Goal: Task Accomplishment & Management: Use online tool/utility

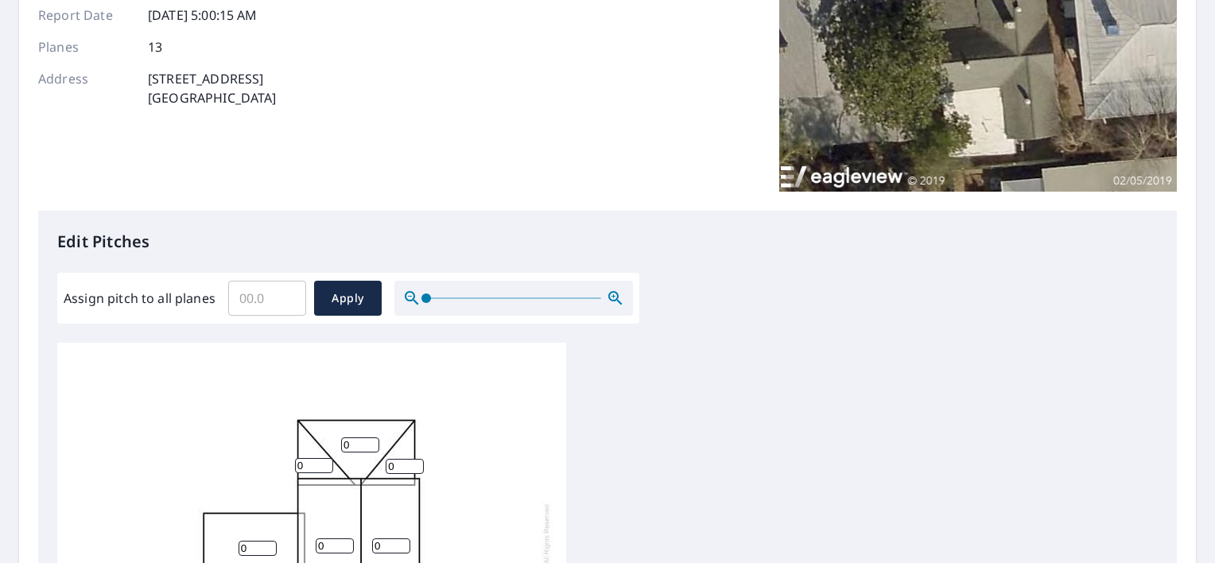
scroll to position [218, 0]
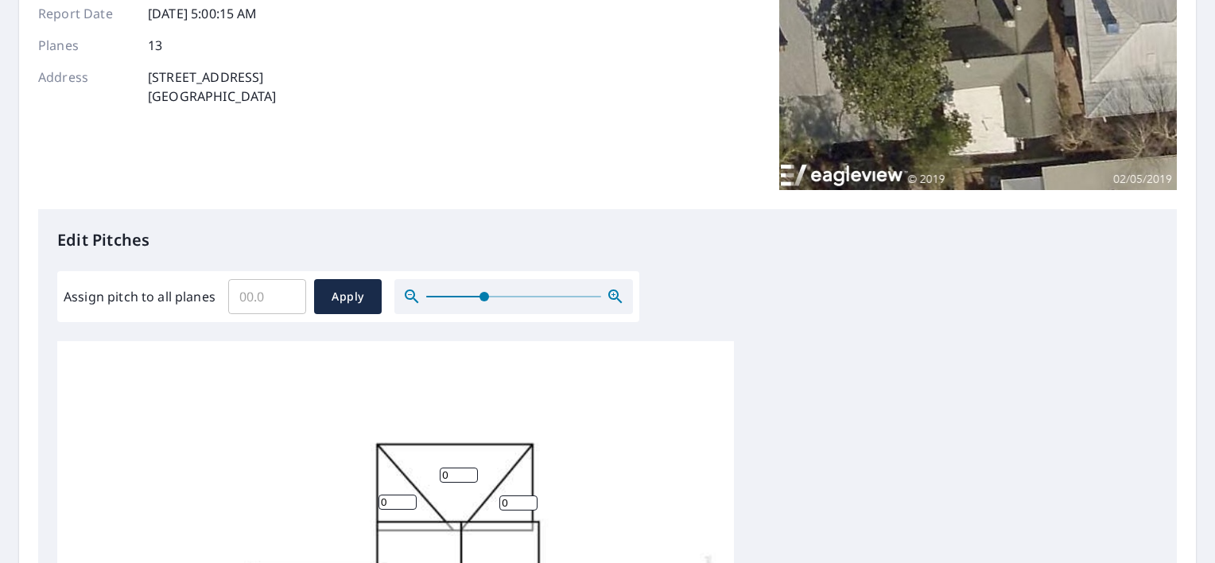
drag, startPoint x: 423, startPoint y: 294, endPoint x: 483, endPoint y: 301, distance: 60.9
click at [483, 301] on span at bounding box center [484, 297] width 10 height 10
click at [286, 290] on input "0.1" at bounding box center [267, 296] width 78 height 45
click at [286, 290] on input "0.5" at bounding box center [267, 296] width 78 height 45
click at [286, 290] on input "0.6" at bounding box center [267, 296] width 78 height 45
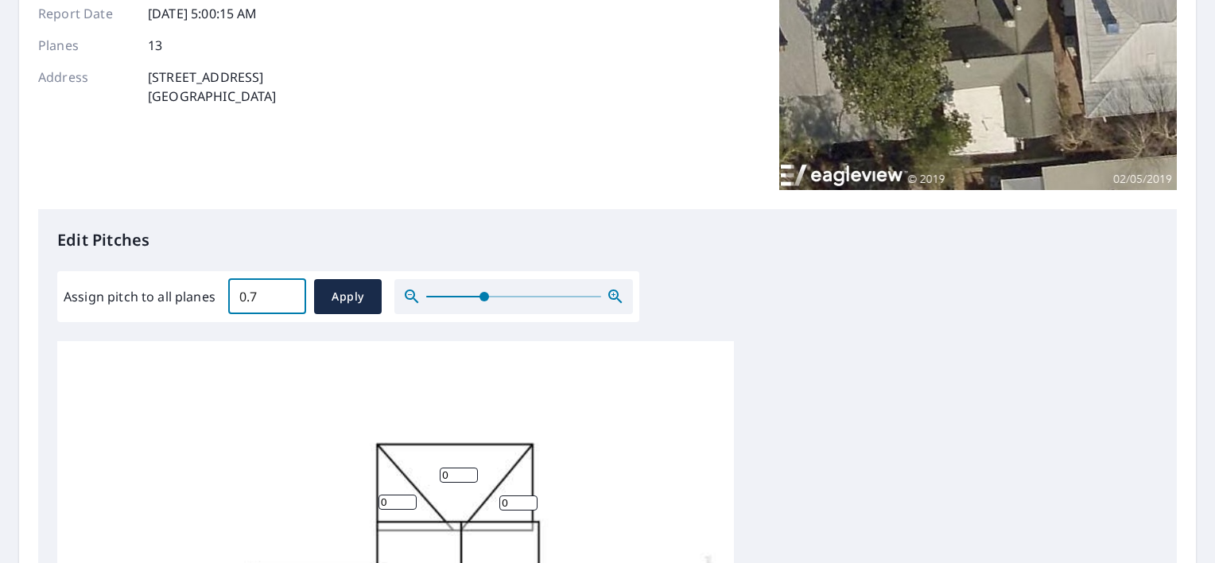
click at [286, 290] on input "0.7" at bounding box center [267, 296] width 78 height 45
click at [286, 297] on input "0.6" at bounding box center [267, 296] width 78 height 45
click at [286, 289] on input "0.7" at bounding box center [267, 296] width 78 height 45
click at [286, 289] on input "0.8" at bounding box center [267, 296] width 78 height 45
click at [286, 289] on input "0.9" at bounding box center [267, 296] width 78 height 45
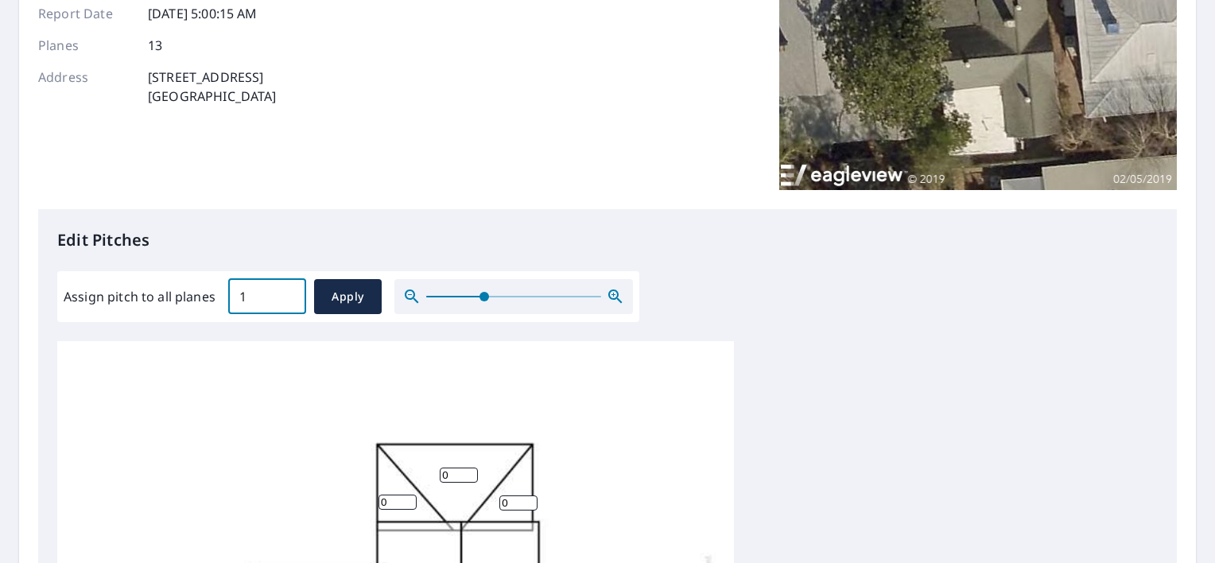
click at [286, 289] on input "1" at bounding box center [267, 296] width 78 height 45
click at [286, 289] on input "1.1" at bounding box center [267, 296] width 78 height 45
click at [286, 289] on input "1.2" at bounding box center [267, 296] width 78 height 45
click at [286, 289] on input "1.3" at bounding box center [267, 296] width 78 height 45
click at [286, 289] on input "1.4" at bounding box center [267, 296] width 78 height 45
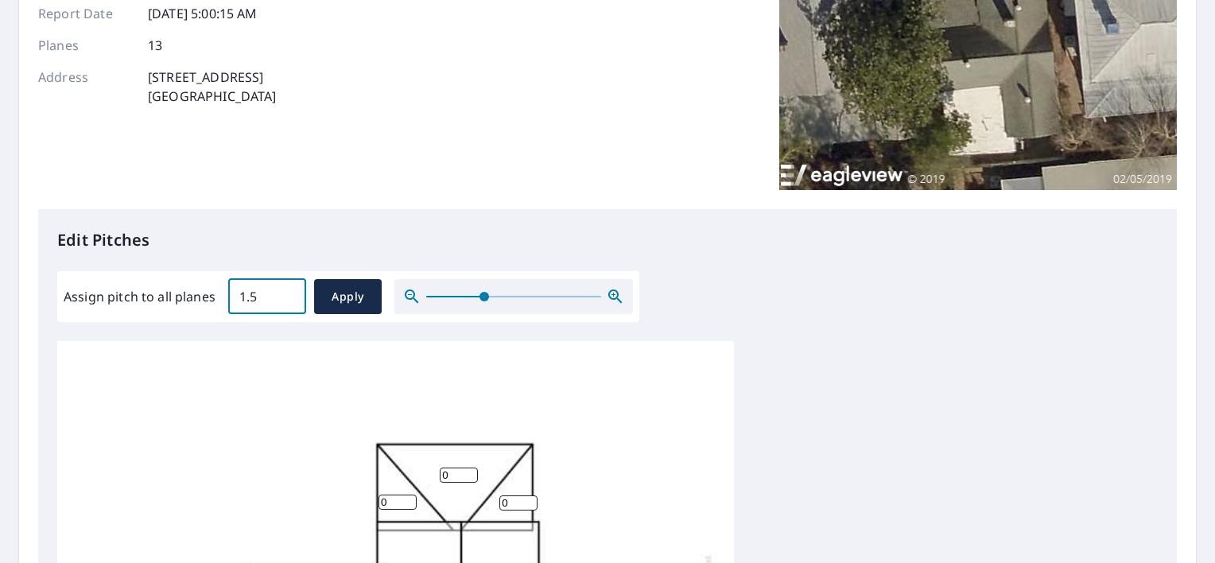
click at [286, 289] on input "1.5" at bounding box center [267, 296] width 78 height 45
click at [286, 289] on input "1.6" at bounding box center [267, 296] width 78 height 45
click at [286, 289] on input "1.7" at bounding box center [267, 296] width 78 height 45
click at [286, 289] on input "1.8" at bounding box center [267, 296] width 78 height 45
click at [286, 289] on input "1.9" at bounding box center [267, 296] width 78 height 45
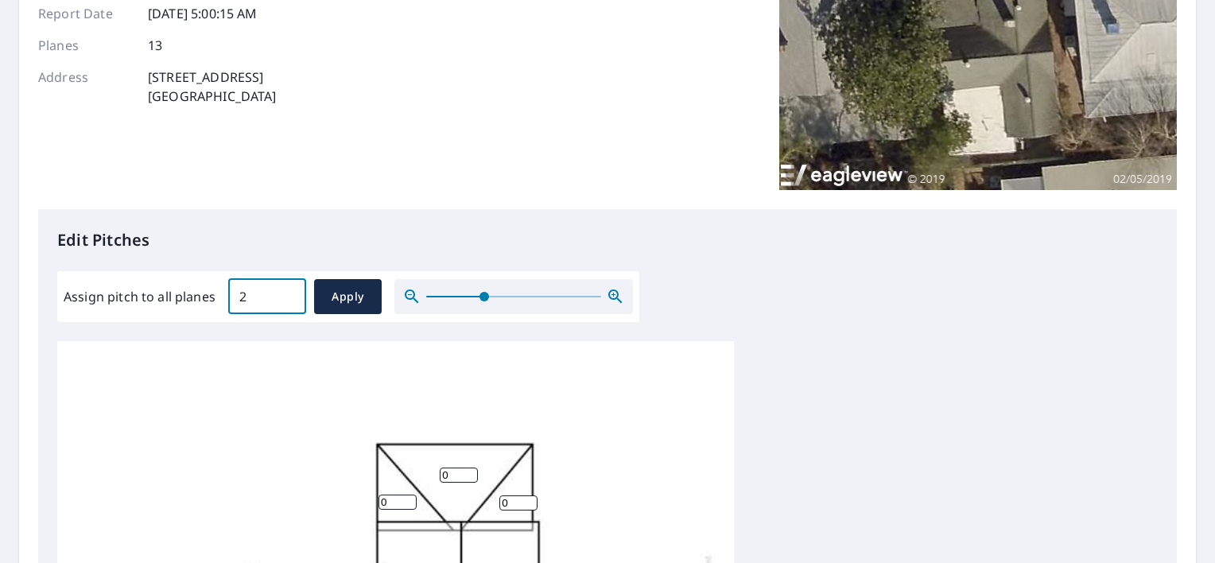
click at [286, 289] on input "2" at bounding box center [267, 296] width 78 height 45
click at [286, 289] on input "2.1" at bounding box center [267, 296] width 78 height 45
click at [286, 289] on input "2.2" at bounding box center [267, 296] width 78 height 45
click at [286, 289] on input "2.3" at bounding box center [267, 296] width 78 height 45
click at [286, 289] on input "2.4" at bounding box center [267, 296] width 78 height 45
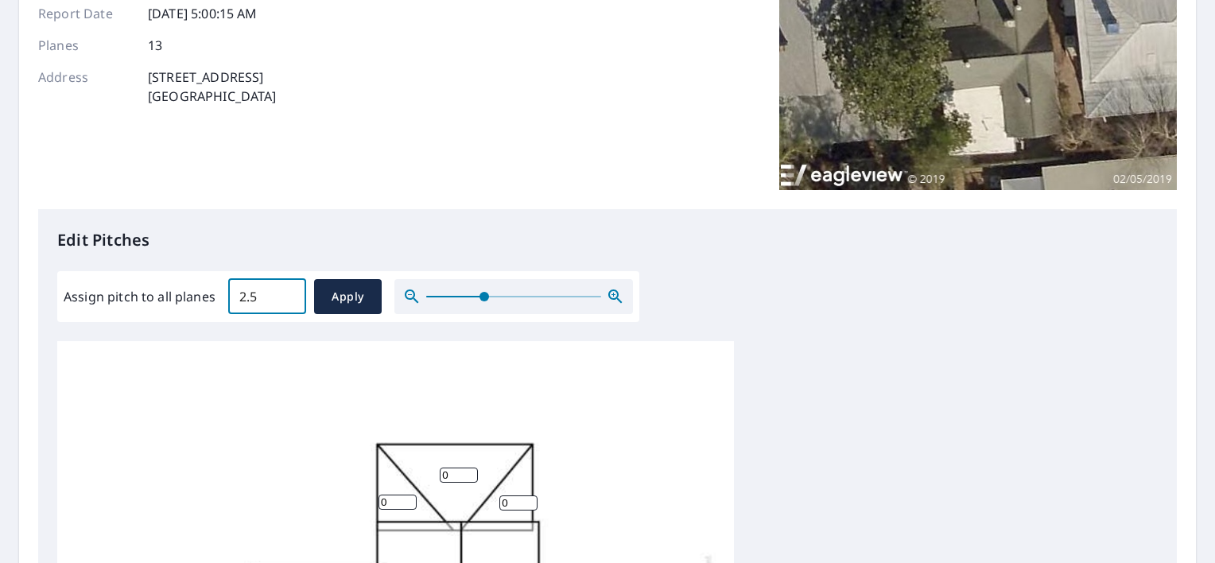
click at [286, 289] on input "2.5" at bounding box center [267, 296] width 78 height 45
click at [286, 289] on input "2.6" at bounding box center [267, 296] width 78 height 45
click at [286, 289] on input "2.7" at bounding box center [267, 296] width 78 height 45
click at [286, 289] on input "2.8" at bounding box center [267, 296] width 78 height 45
click at [286, 289] on input "2.9" at bounding box center [267, 296] width 78 height 45
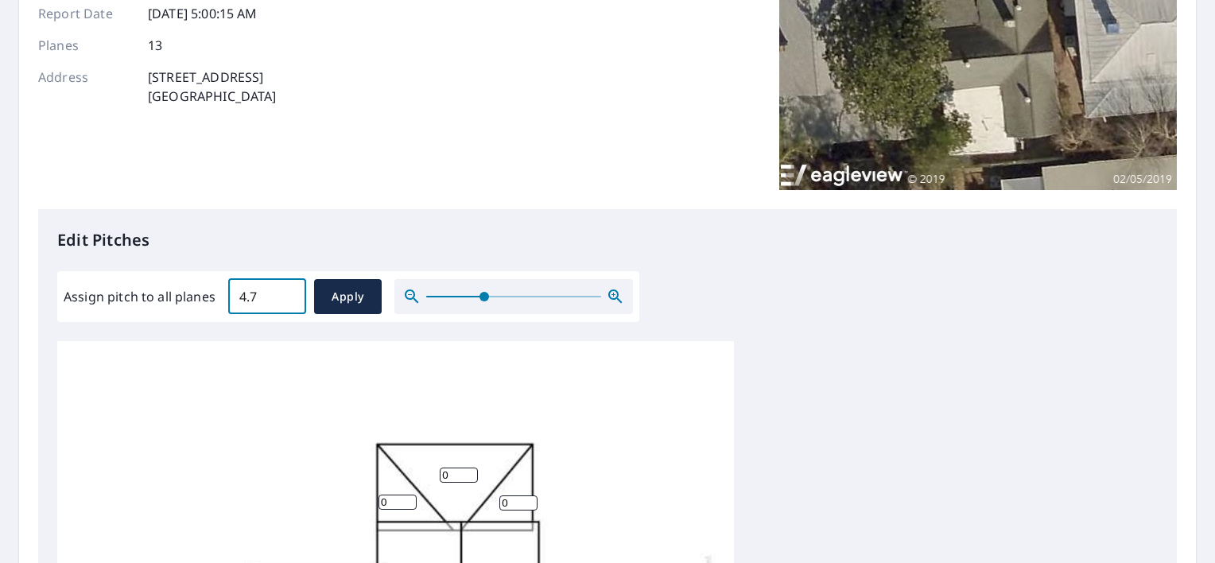
click at [286, 289] on input "4.7" at bounding box center [267, 296] width 78 height 45
click at [286, 289] on input "4.8" at bounding box center [267, 296] width 78 height 45
click at [286, 289] on input "5.9" at bounding box center [267, 296] width 78 height 45
type input "6"
click at [286, 289] on input "6" at bounding box center [267, 296] width 78 height 45
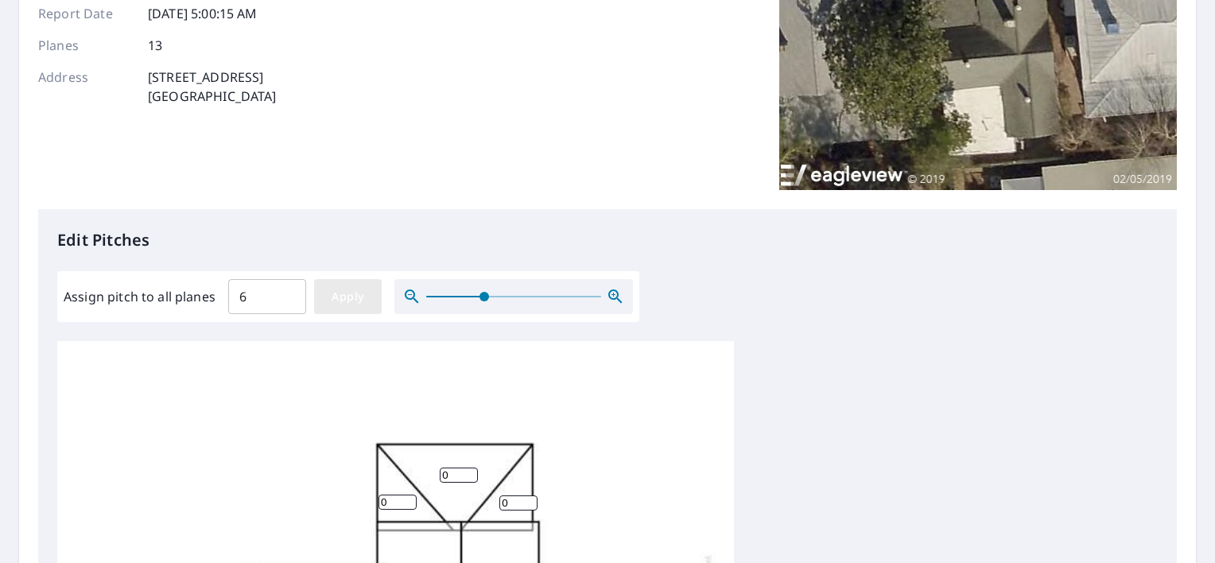
click at [331, 292] on span "Apply" at bounding box center [348, 297] width 42 height 20
type input "6"
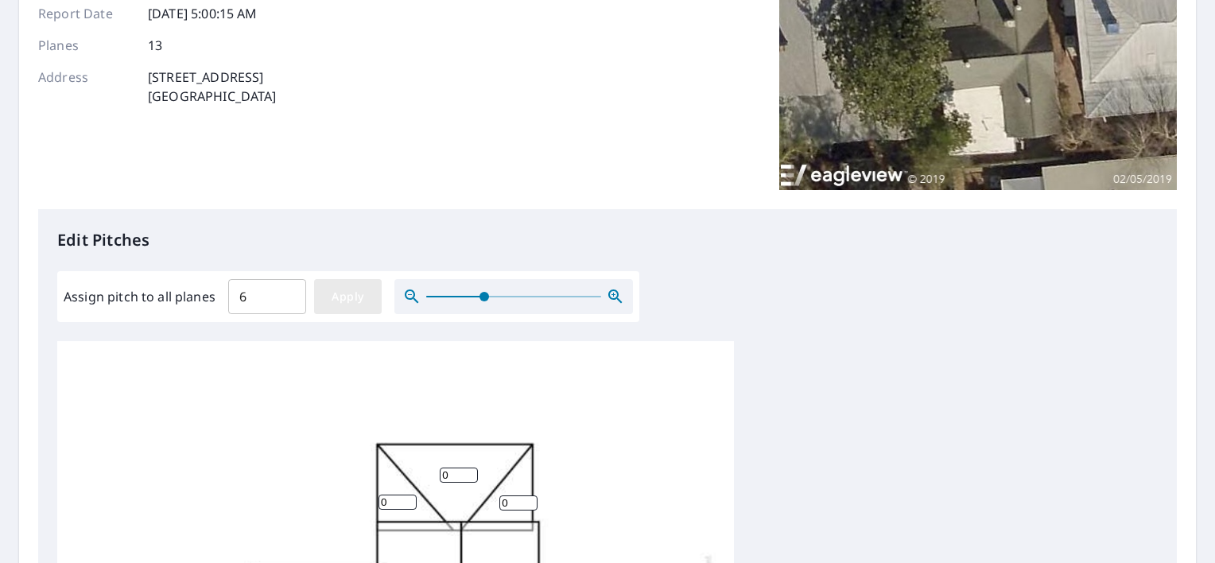
type input "6"
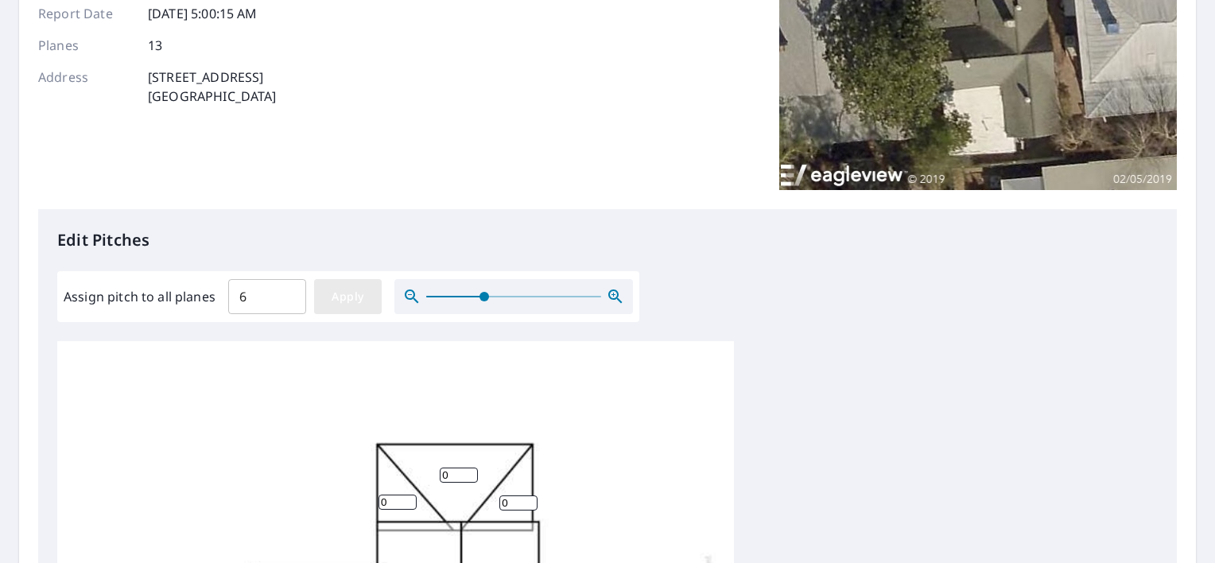
type input "6"
click at [355, 295] on span "Apply" at bounding box center [348, 297] width 42 height 20
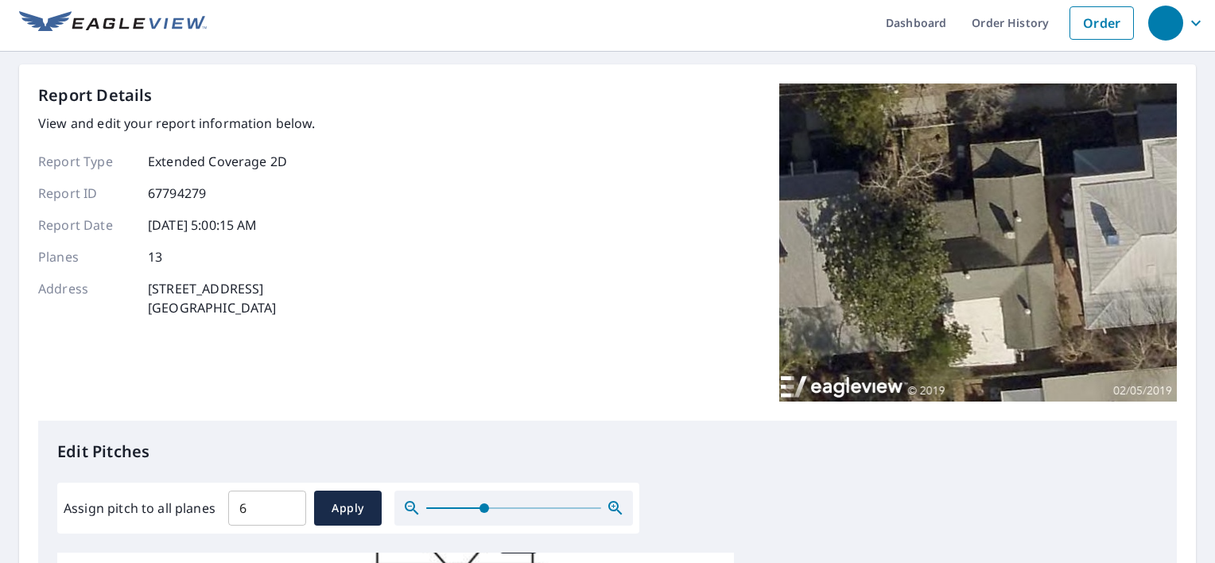
scroll to position [0, 0]
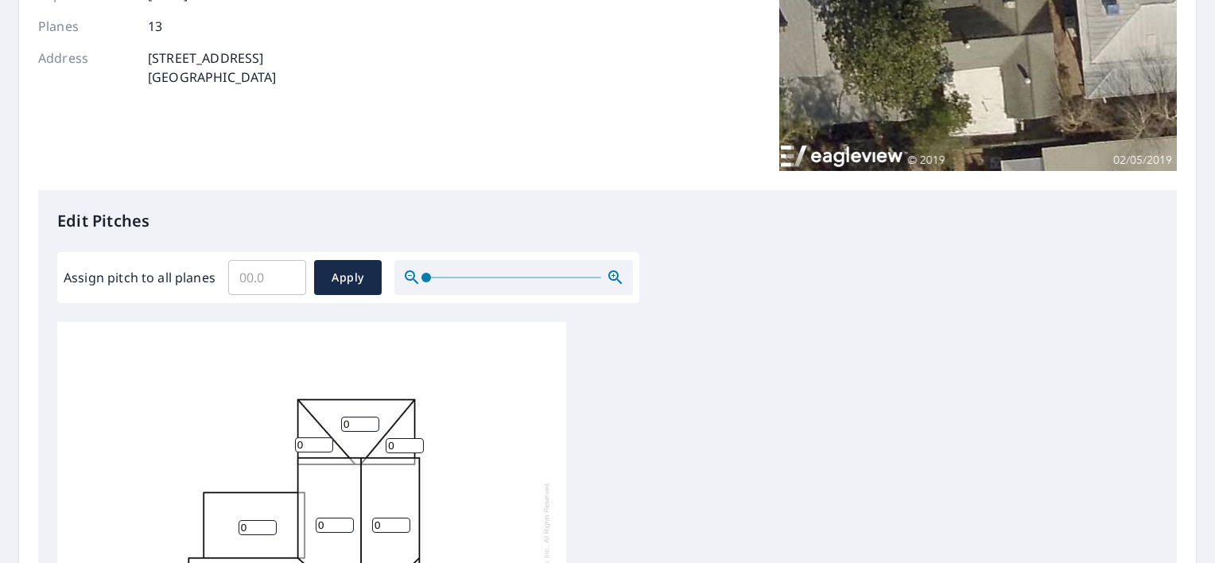
scroll to position [239, 0]
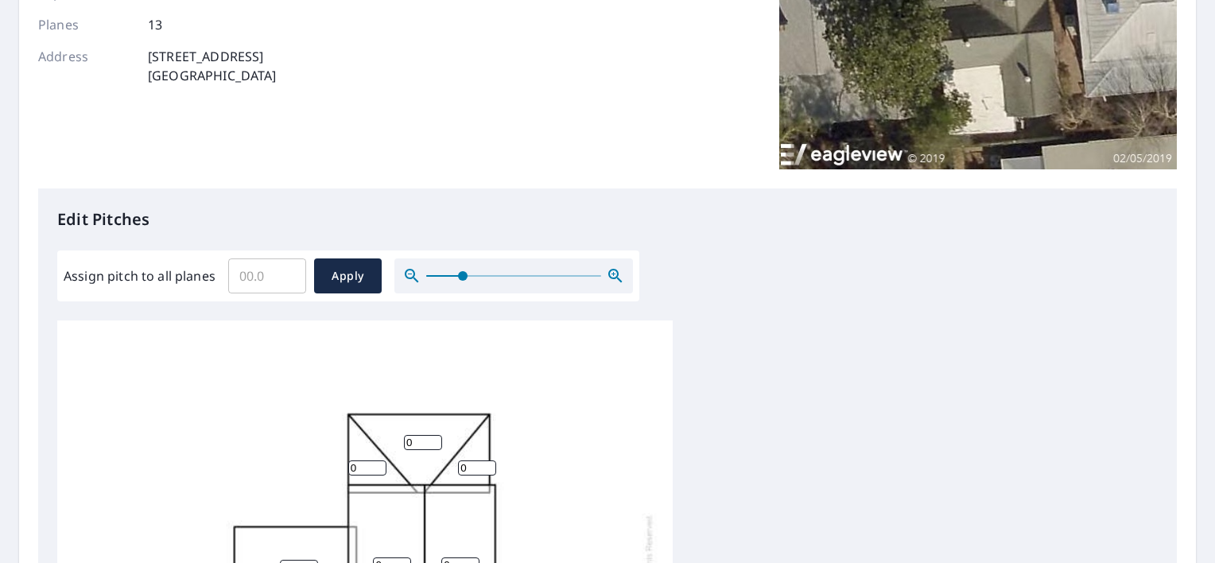
drag, startPoint x: 421, startPoint y: 278, endPoint x: 462, endPoint y: 278, distance: 40.6
click at [462, 278] on span at bounding box center [463, 276] width 10 height 10
click at [244, 274] on input "Assign pitch to all planes" at bounding box center [267, 276] width 78 height 45
type input "6"
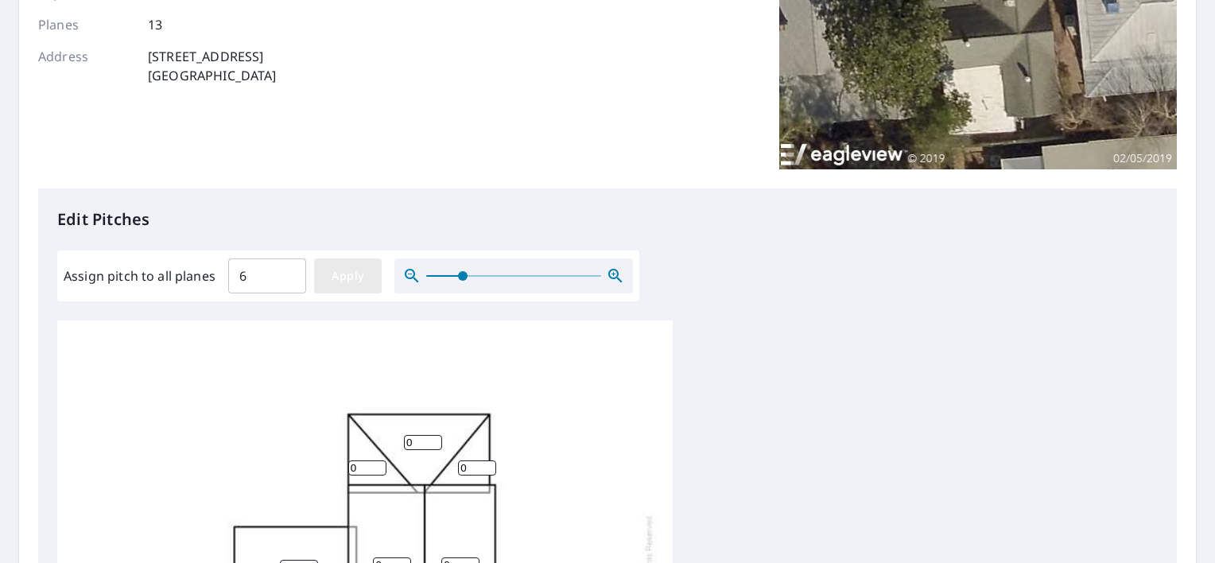
click at [334, 281] on span "Apply" at bounding box center [348, 276] width 42 height 20
type input "6"
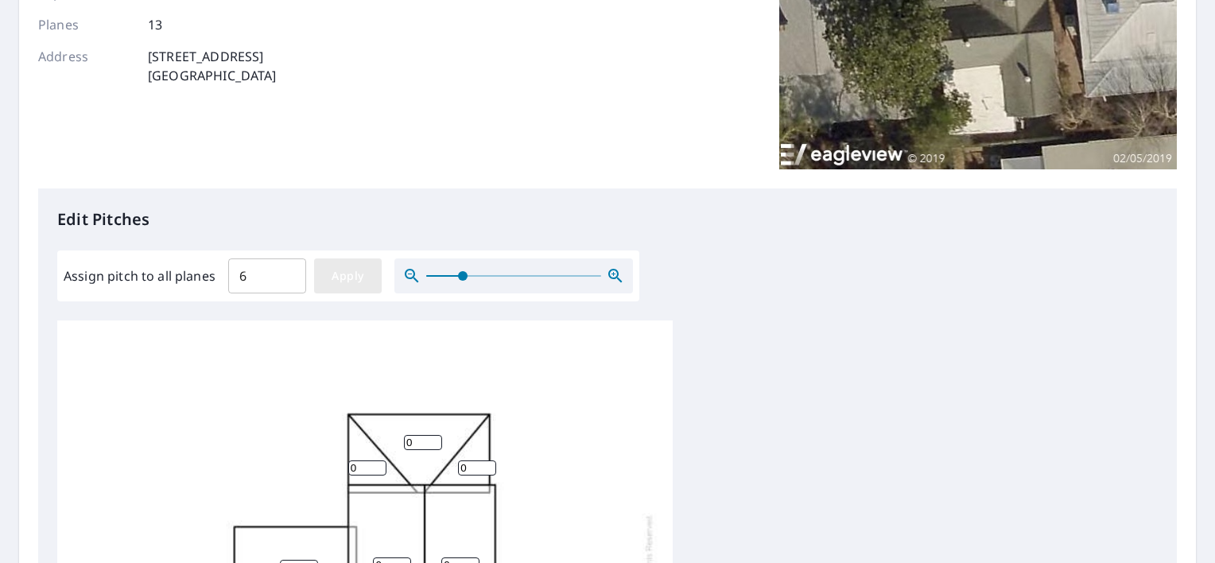
type input "6"
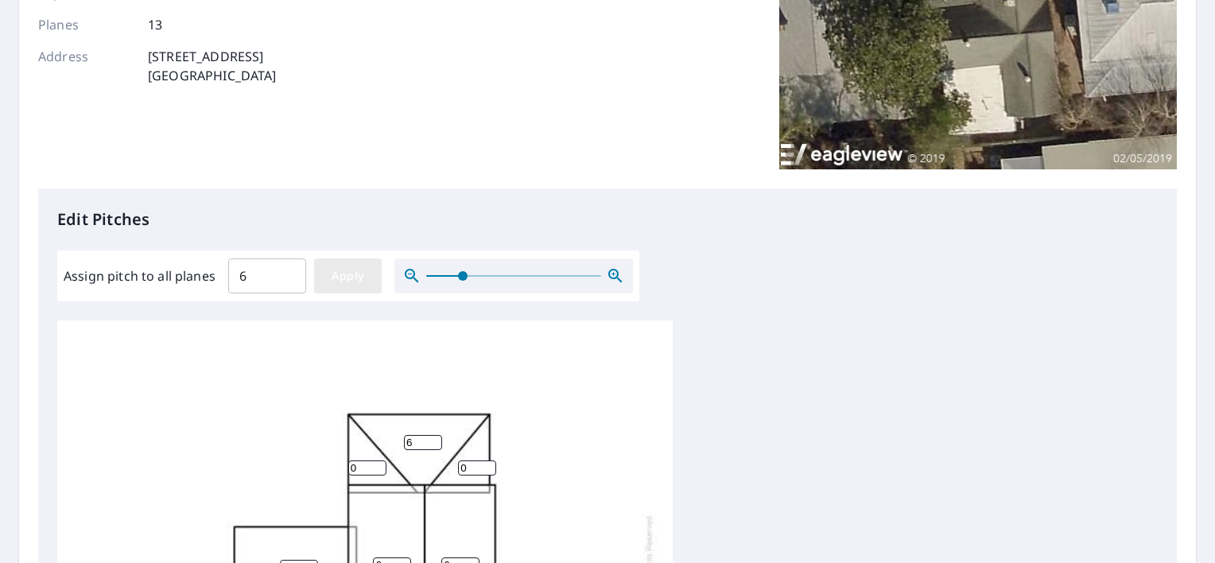
type input "6"
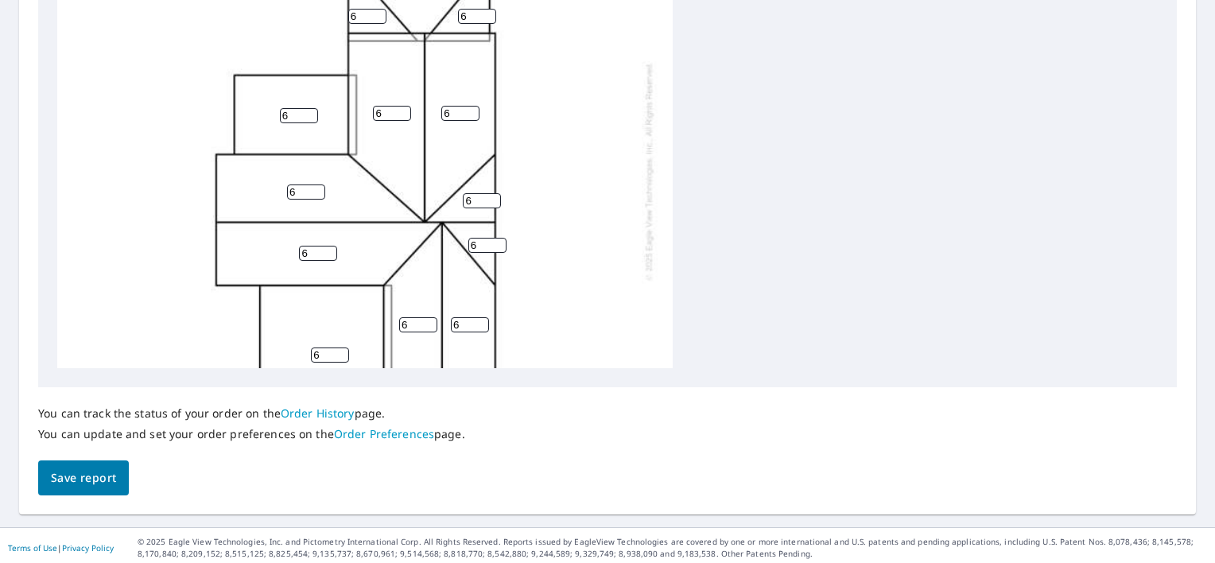
scroll to position [695, 0]
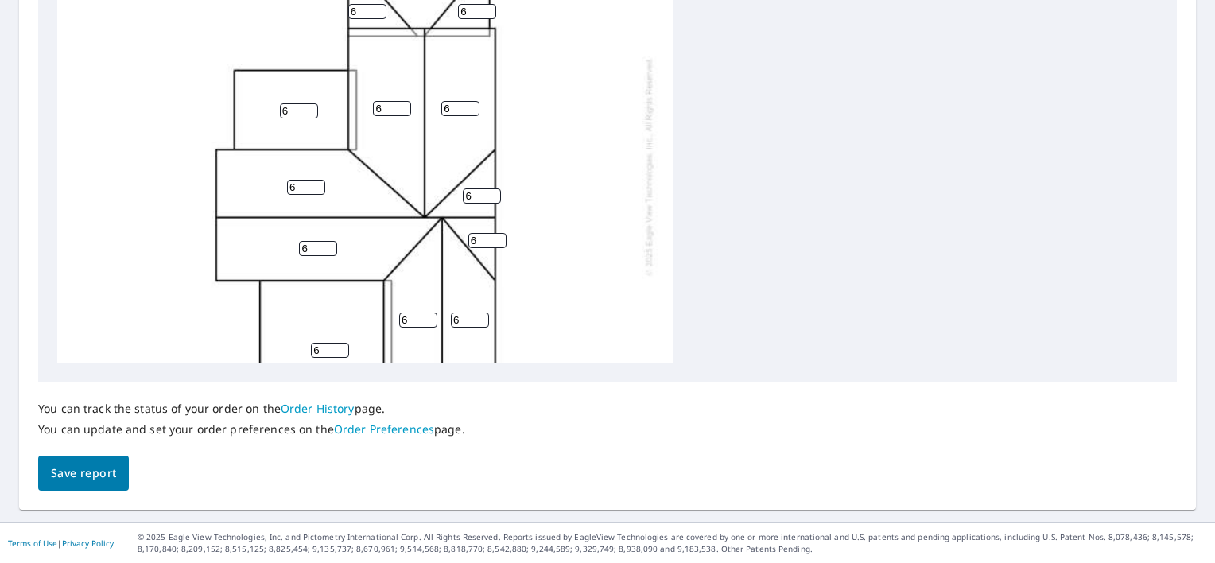
click at [389, 427] on link "Order Preferences" at bounding box center [384, 428] width 100 height 15
